Goal: Find specific page/section: Find specific page/section

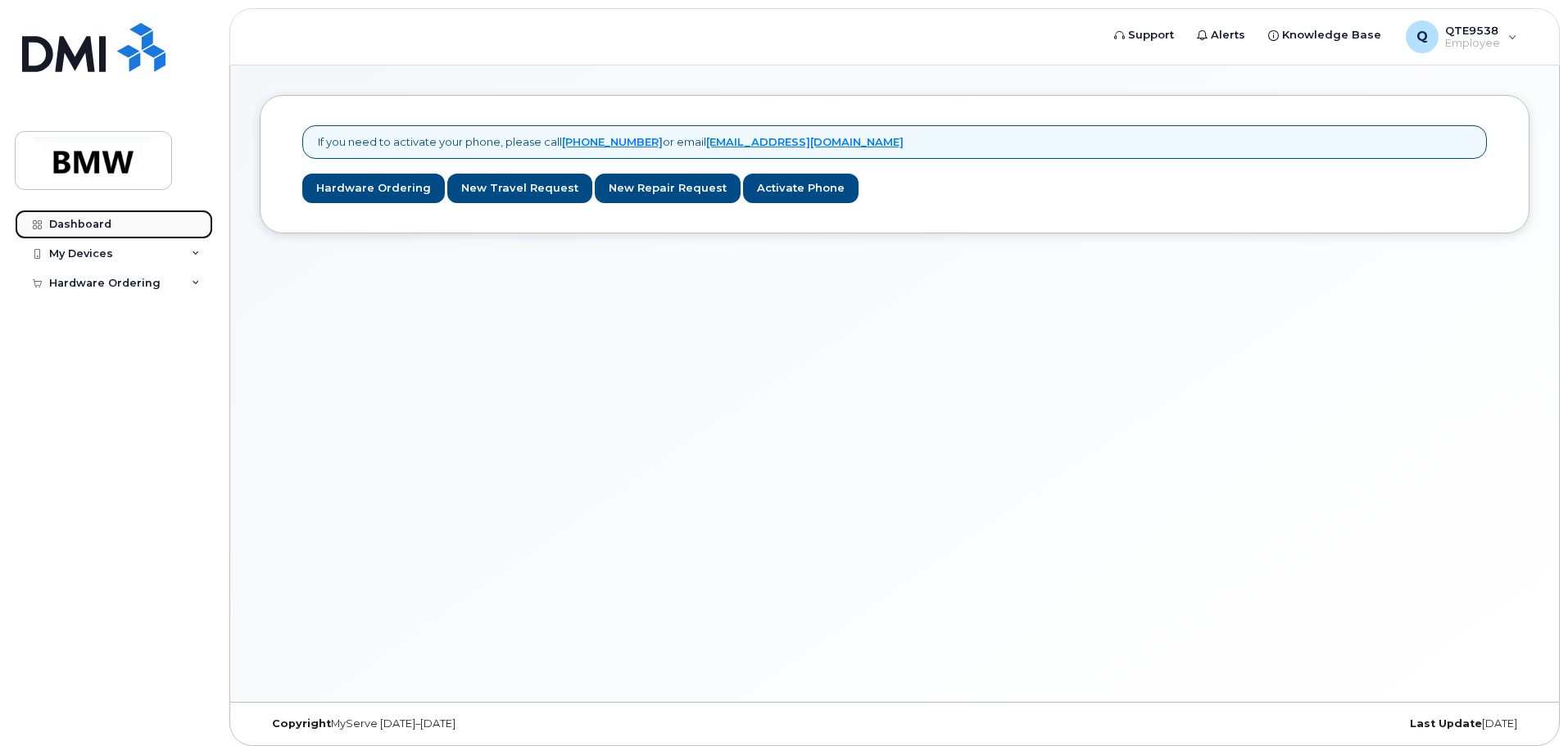
click at [97, 227] on div "Dashboard" at bounding box center [80, 225] width 62 height 13
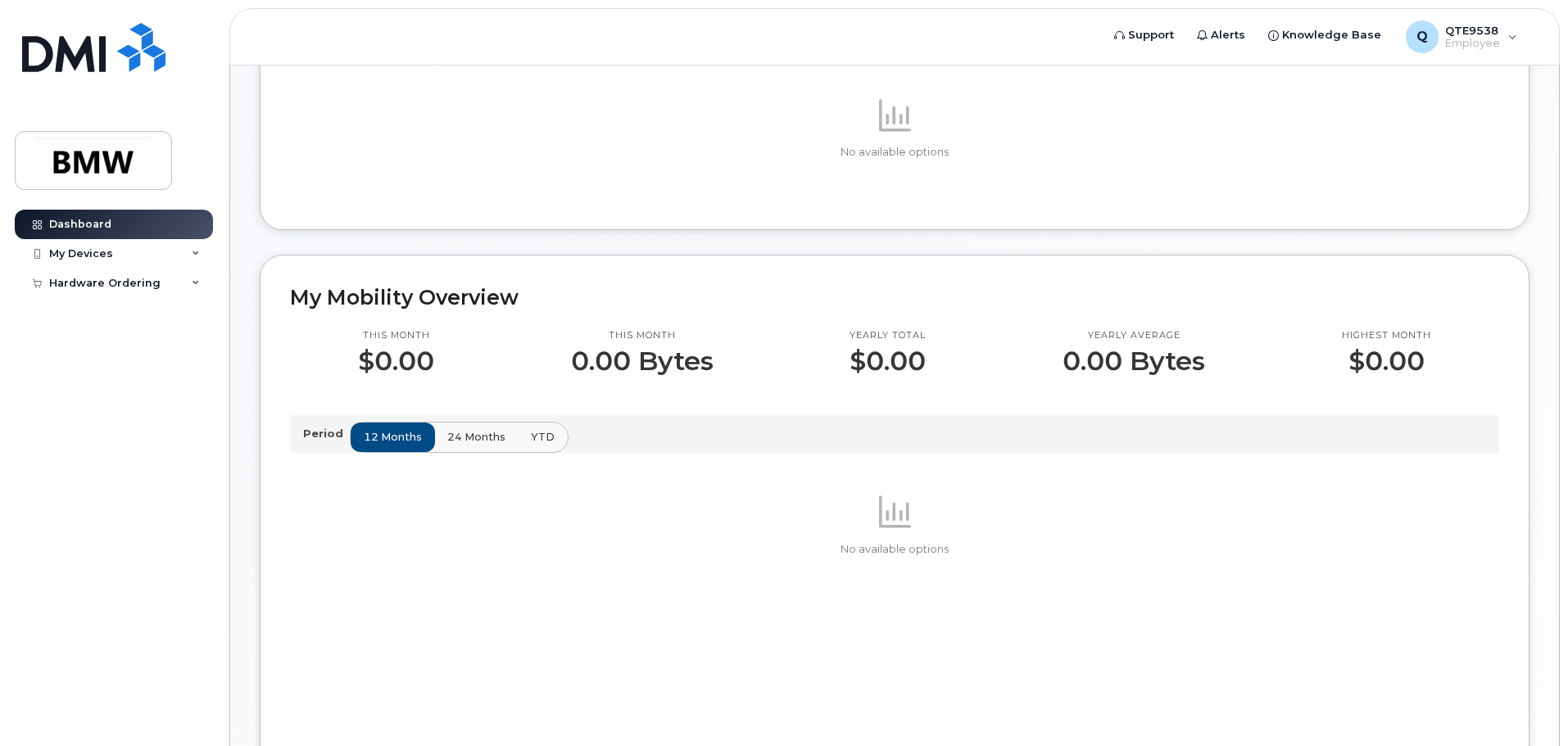
scroll to position [410, 0]
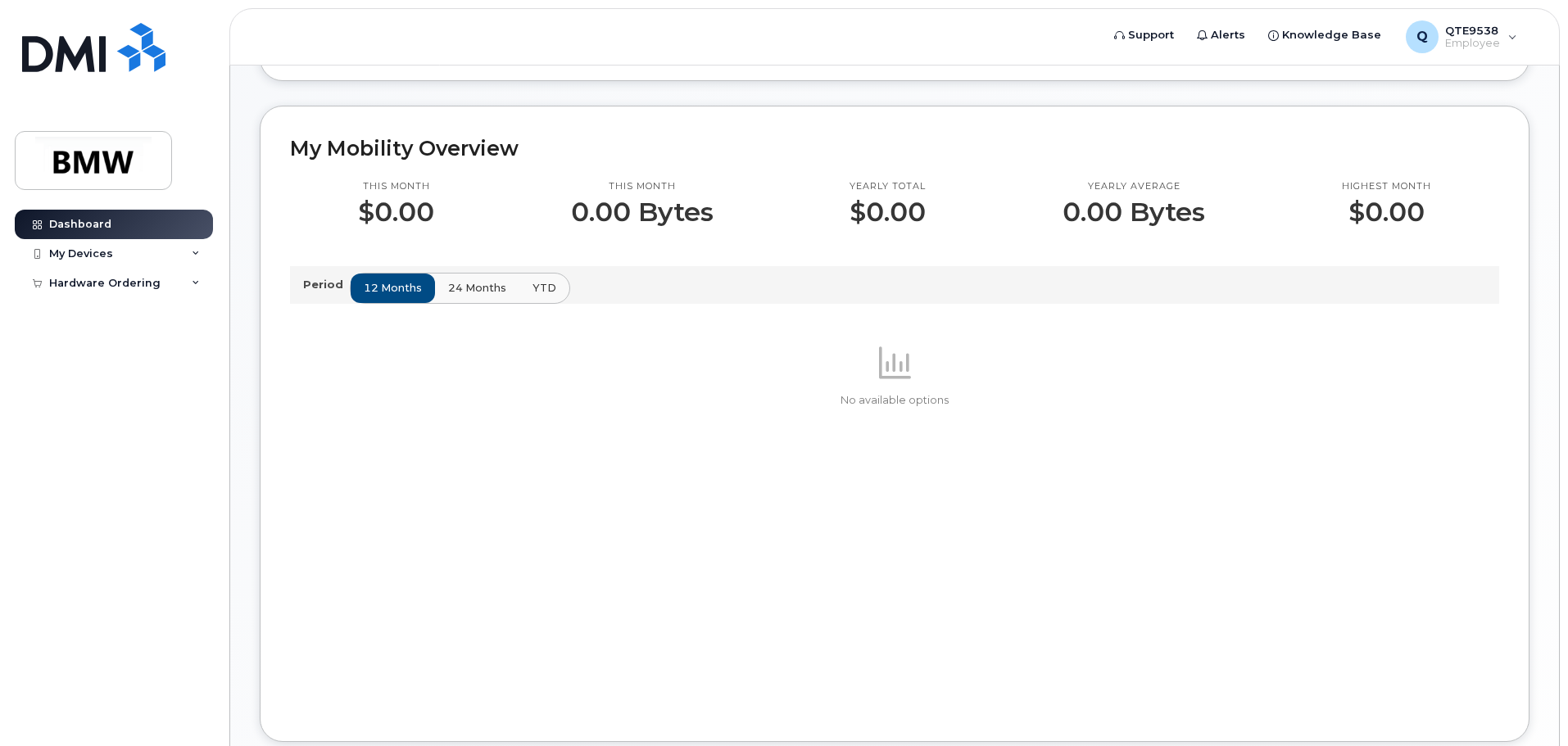
click at [485, 296] on span "24 months" at bounding box center [477, 288] width 58 height 16
click at [387, 296] on span "12 months" at bounding box center [394, 288] width 58 height 16
click at [153, 265] on div "My Devices" at bounding box center [114, 253] width 199 height 29
click at [159, 314] on div "Hardware Ordering" at bounding box center [114, 314] width 199 height 29
